Goal: Transaction & Acquisition: Purchase product/service

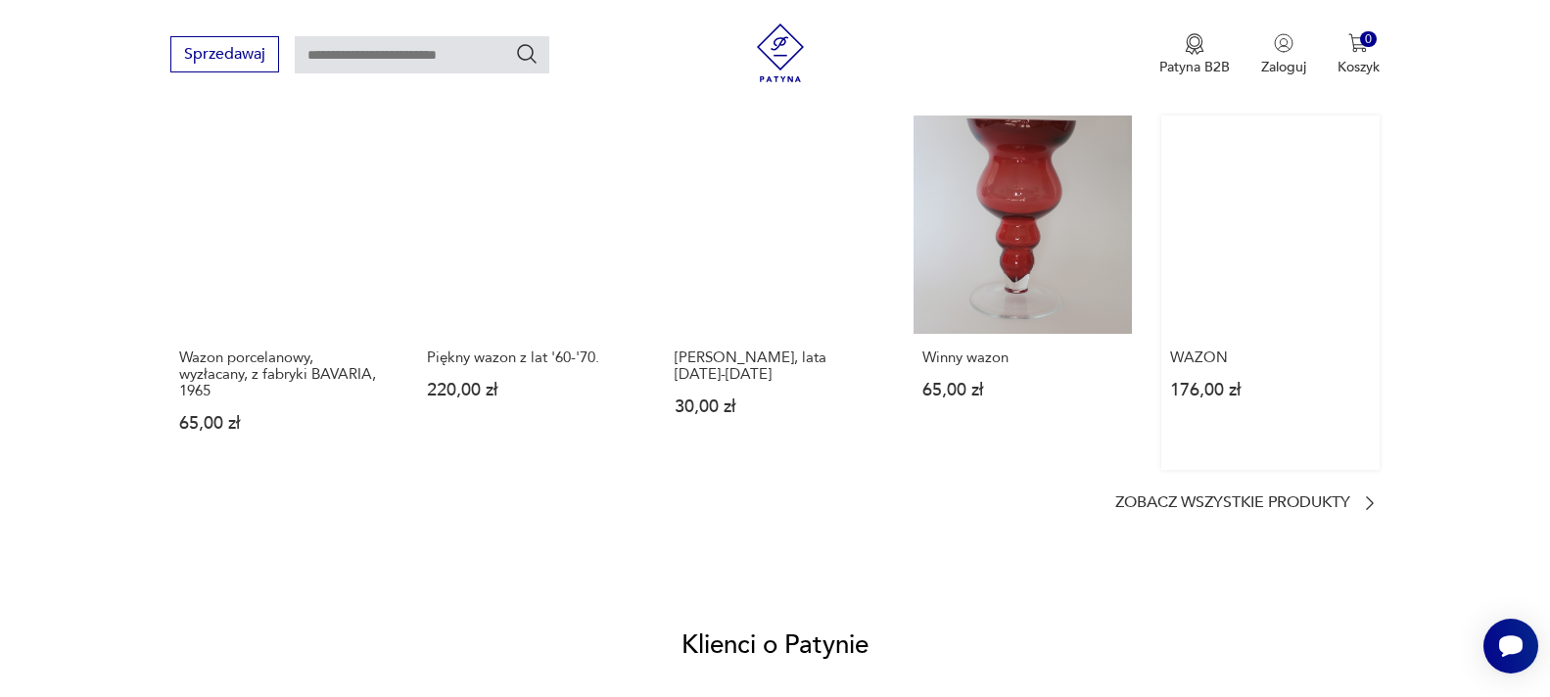
scroll to position [1567, 0]
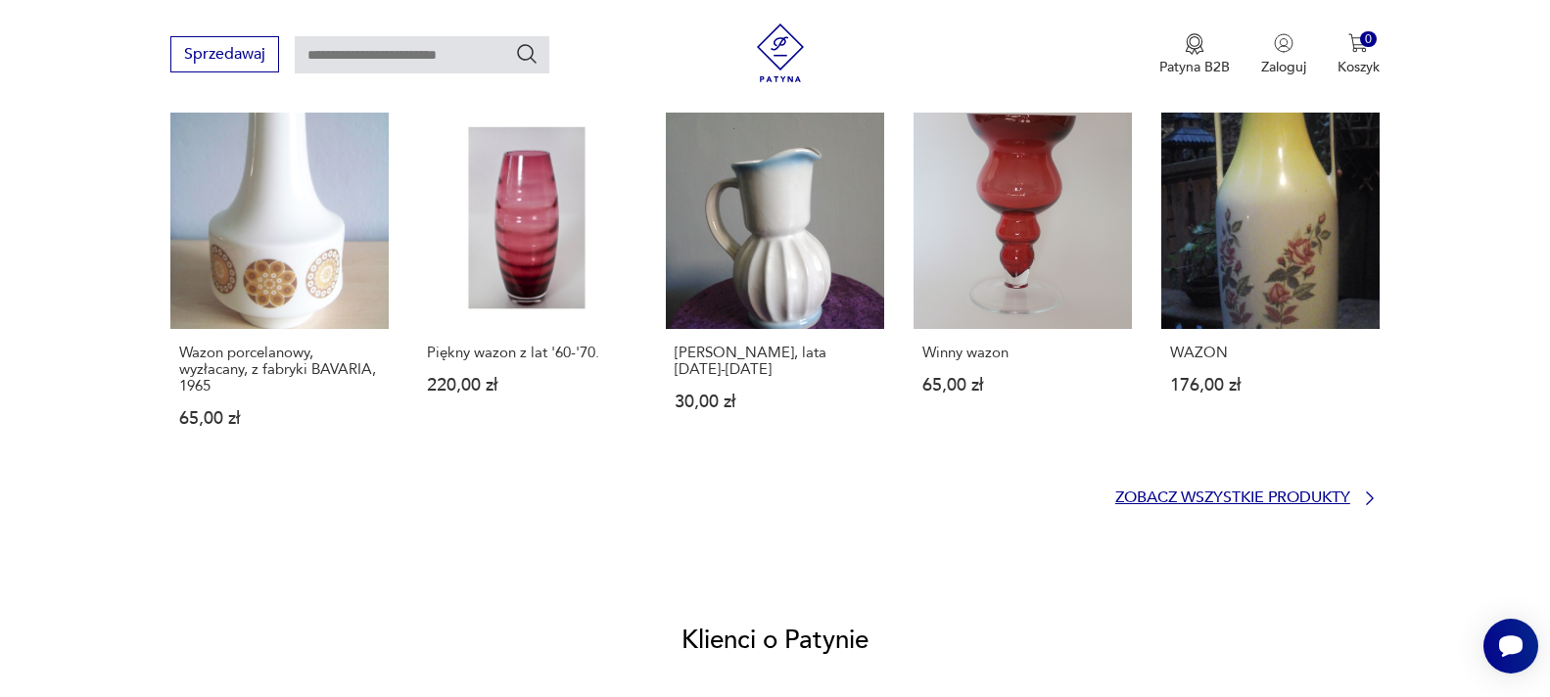
click at [1366, 491] on icon at bounding box center [1370, 499] width 20 height 20
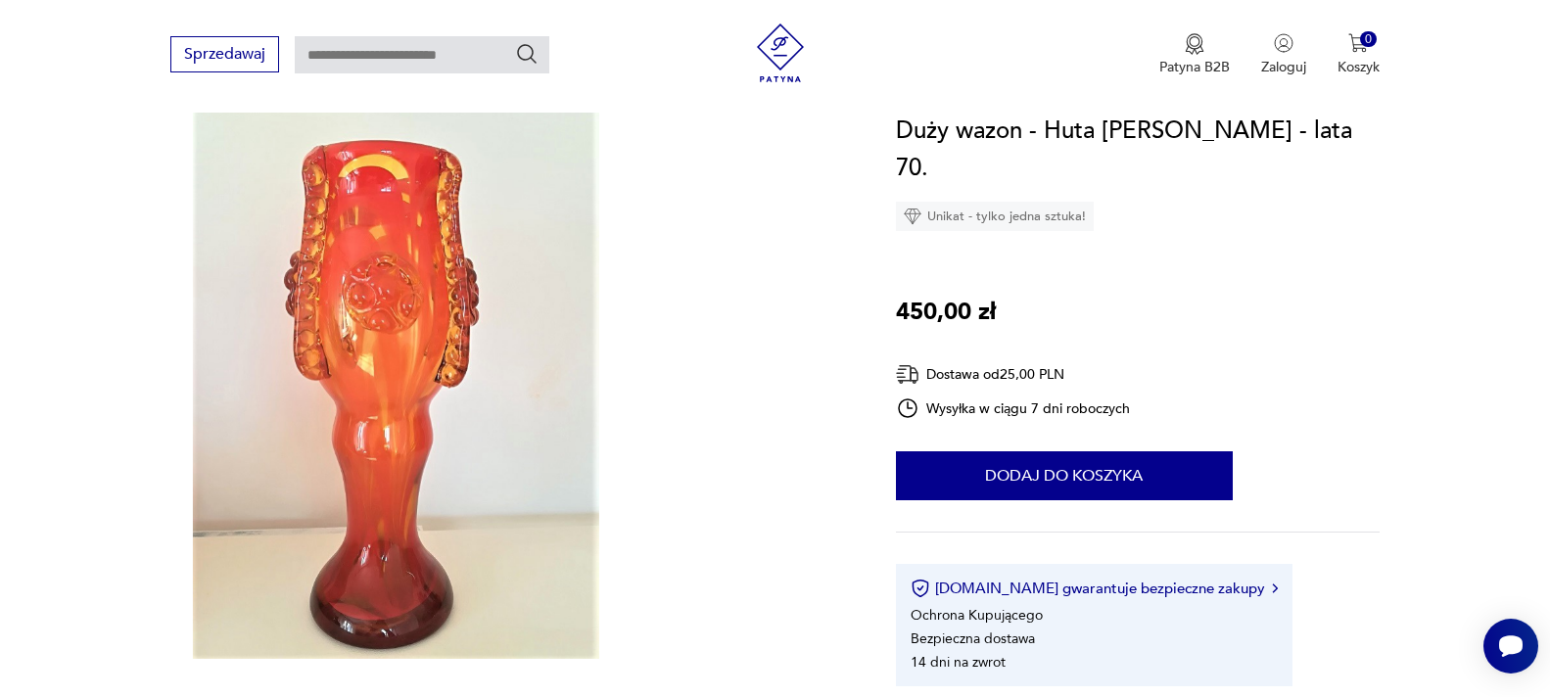
scroll to position [196, 0]
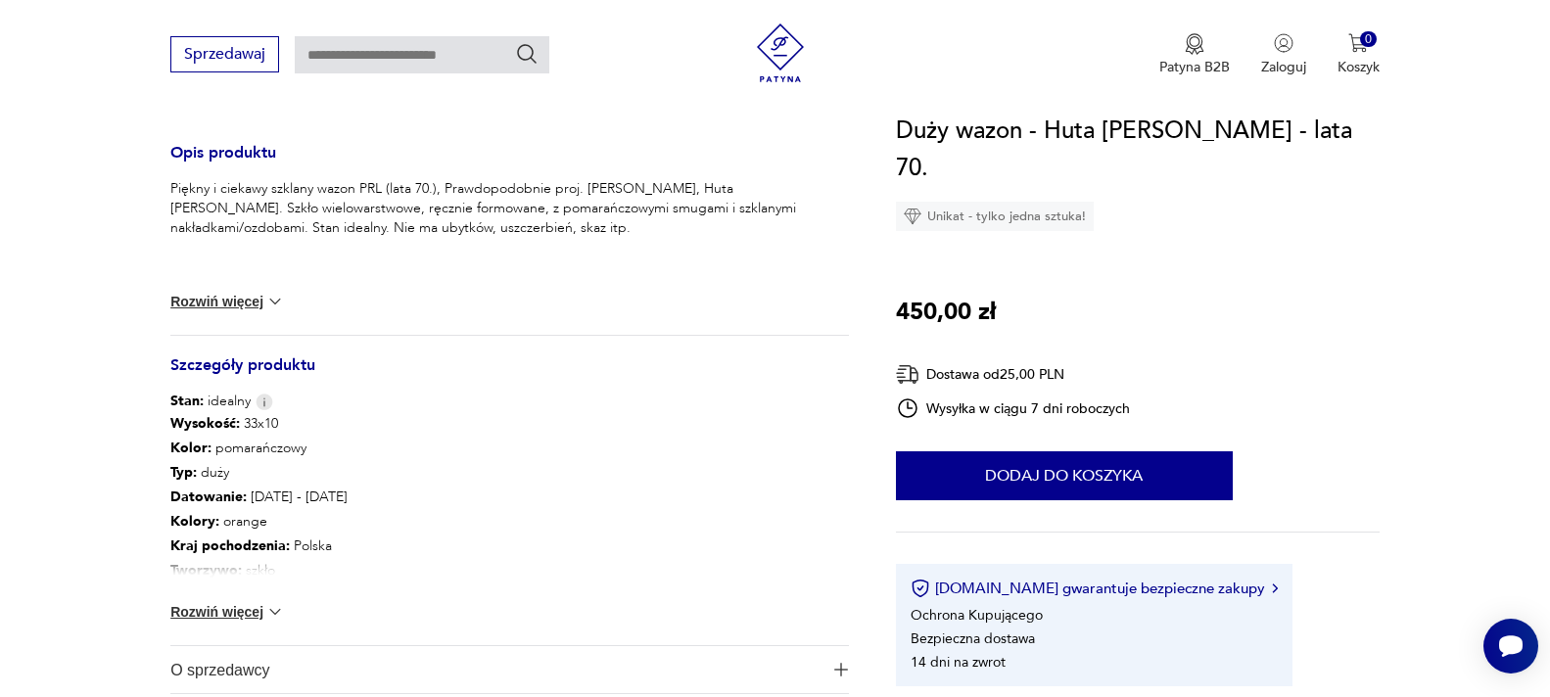
scroll to position [783, 0]
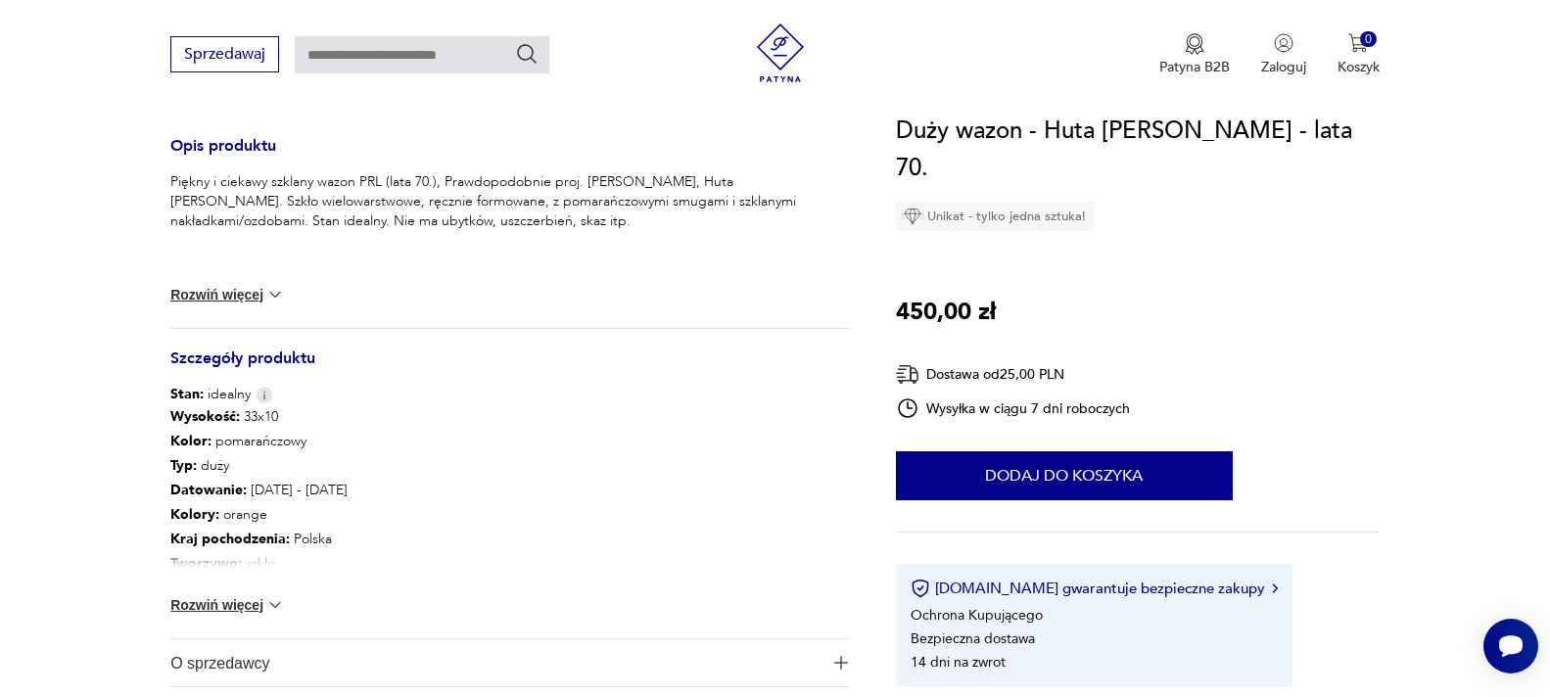
click at [274, 295] on img at bounding box center [275, 295] width 20 height 20
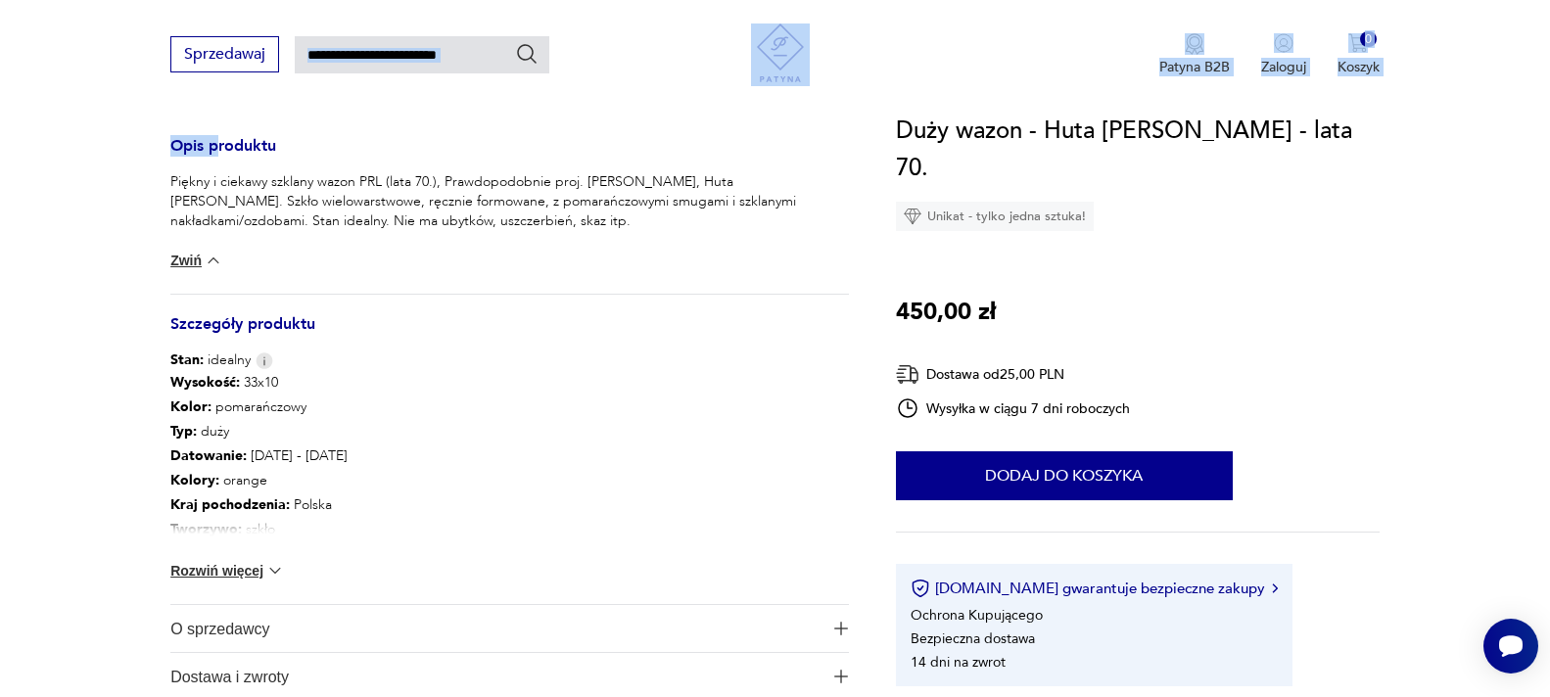
drag, startPoint x: 219, startPoint y: 128, endPoint x: 964, endPoint y: 284, distance: 760.4
click at [567, 114] on div "Opis produktu Piękny i ciekawy szklany wazon PRL (lata 70.), Prawdopodobnie pro…" at bounding box center [509, 120] width 679 height 1161
